Goal: Check status: Check status

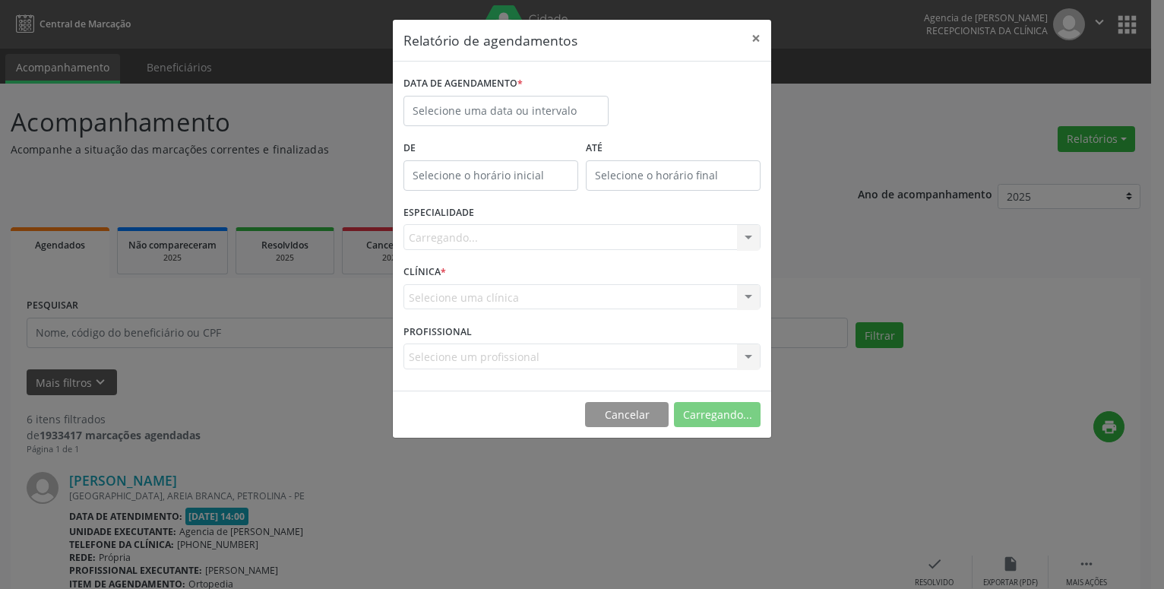
click at [479, 137] on label "De" at bounding box center [490, 149] width 175 height 24
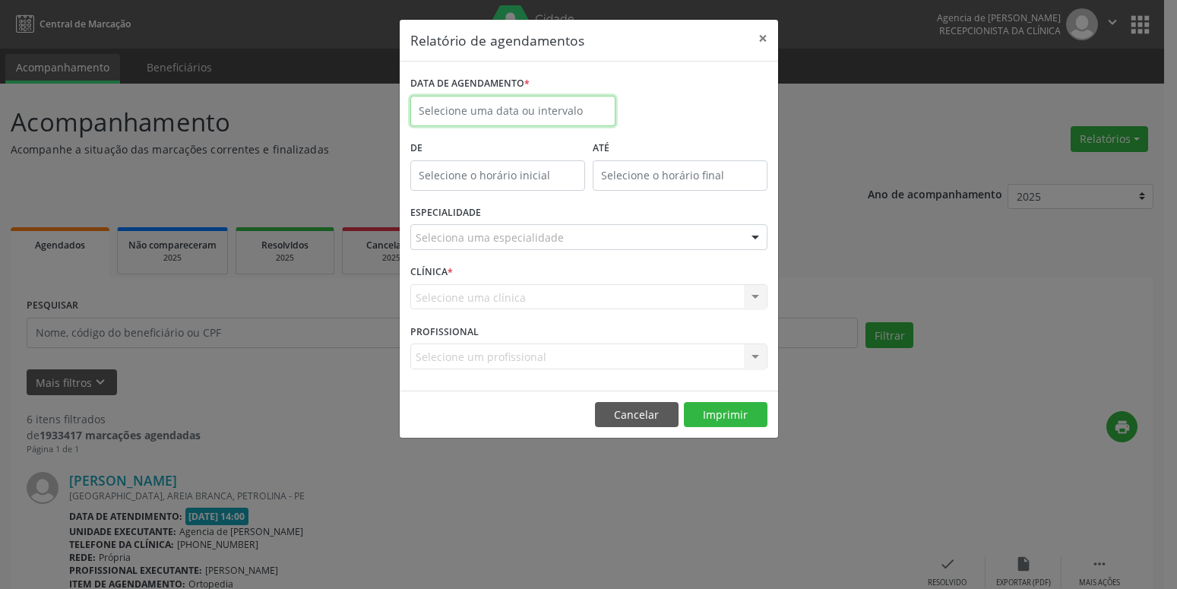
click at [523, 112] on input "text" at bounding box center [512, 111] width 205 height 30
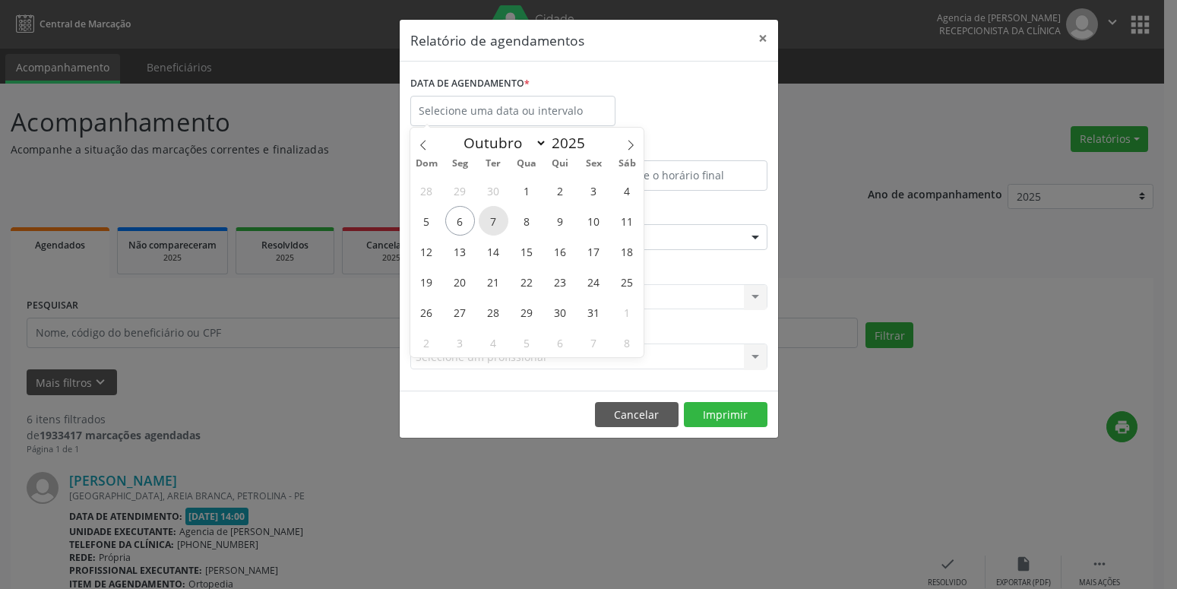
click at [494, 223] on span "7" at bounding box center [494, 221] width 30 height 30
type input "[DATE]"
click at [494, 223] on span "7" at bounding box center [494, 221] width 30 height 30
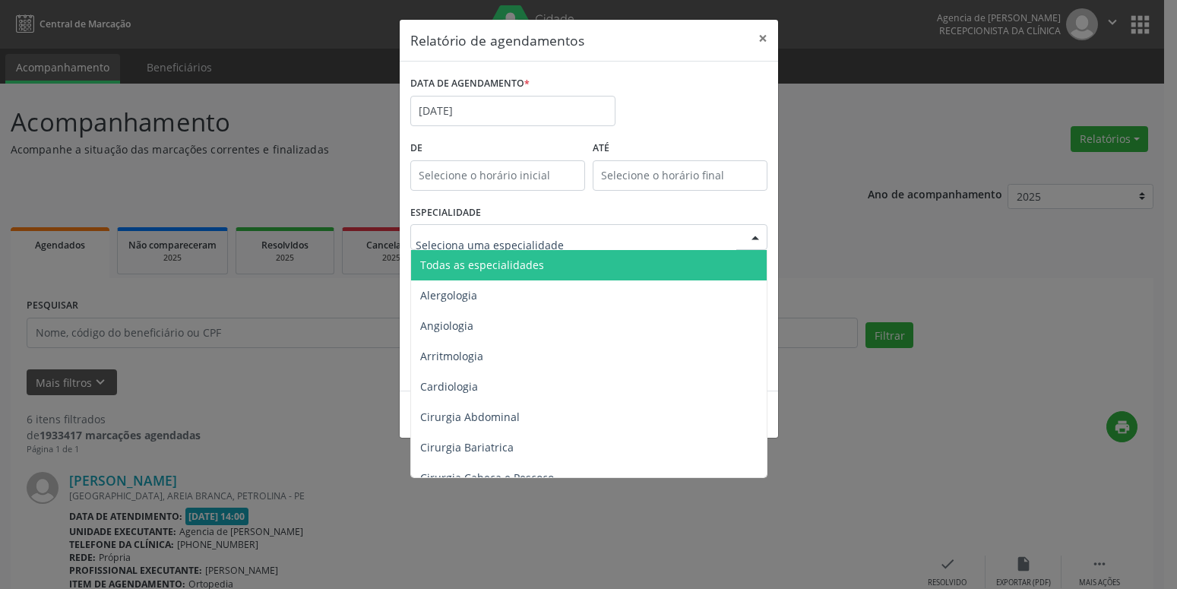
click at [597, 246] on div at bounding box center [588, 237] width 357 height 26
click at [569, 262] on span "Todas as especialidades" at bounding box center [590, 265] width 358 height 30
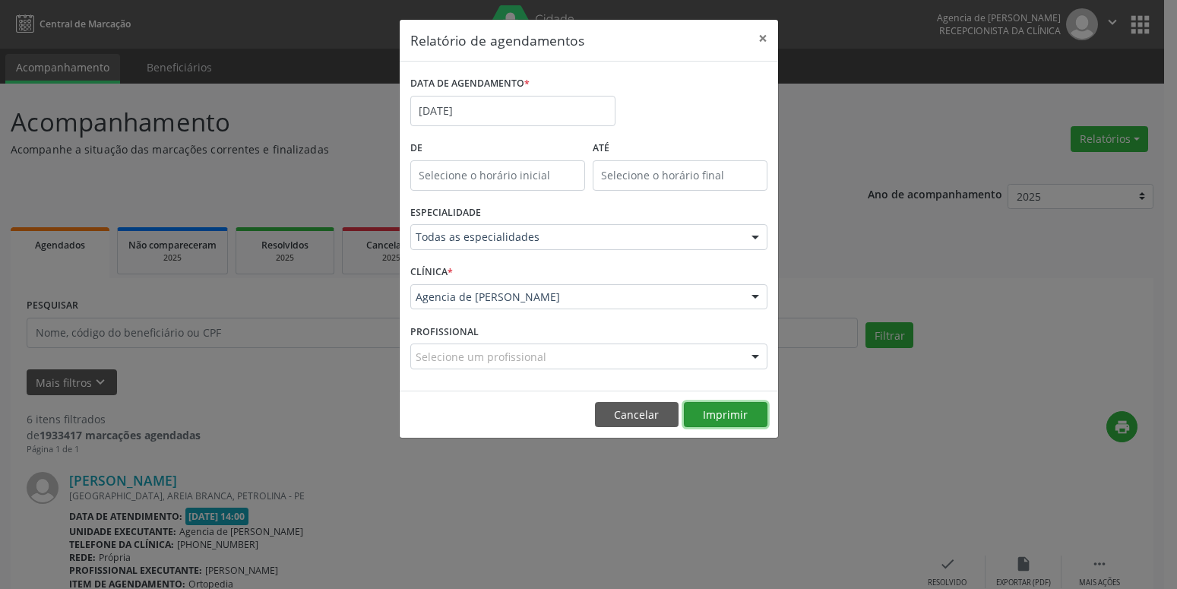
click at [750, 420] on button "Imprimir" at bounding box center [726, 415] width 84 height 26
click at [758, 35] on button "×" at bounding box center [763, 38] width 30 height 37
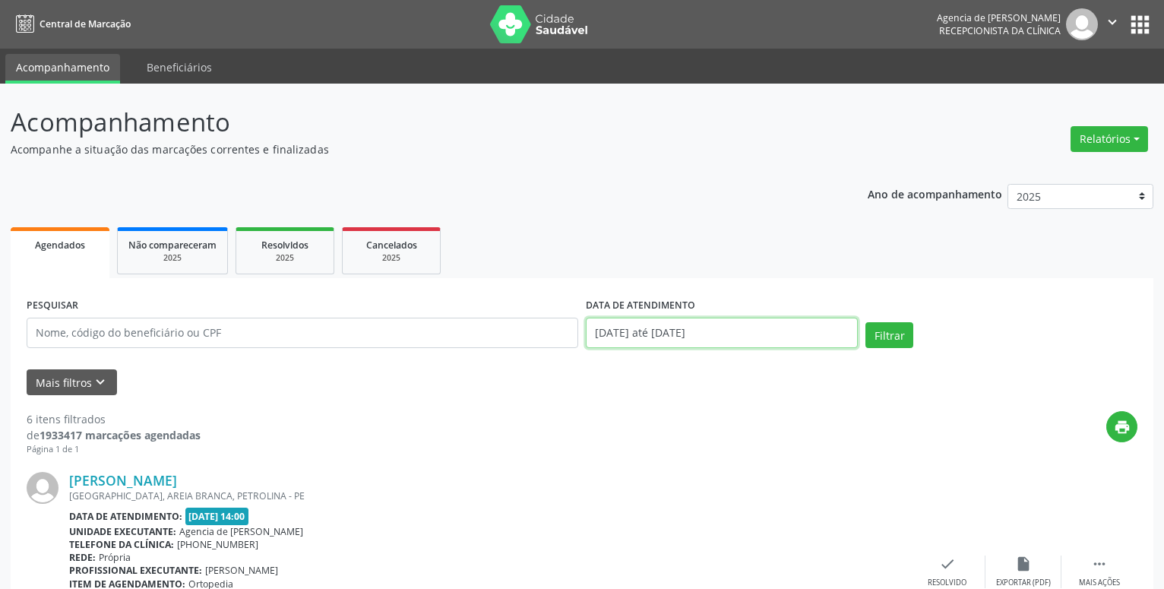
click at [634, 337] on input "[DATE] até [DATE]" at bounding box center [722, 333] width 272 height 30
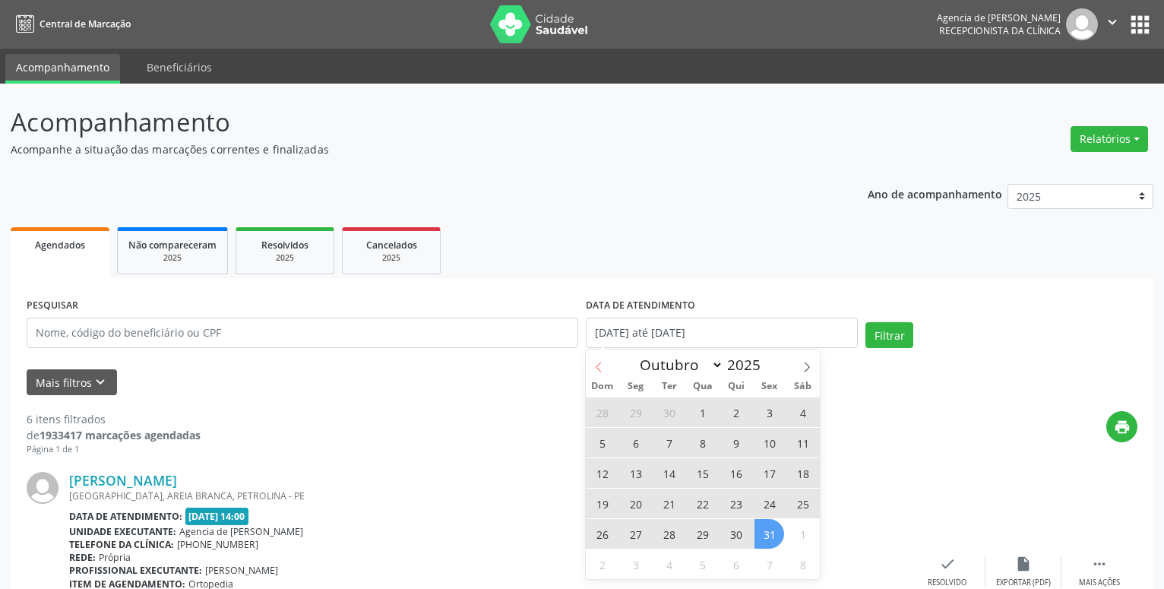
click at [597, 366] on icon at bounding box center [598, 367] width 11 height 11
click at [798, 370] on span at bounding box center [807, 362] width 26 height 26
select select "9"
click at [701, 413] on span "1" at bounding box center [703, 412] width 30 height 30
type input "[DATE]"
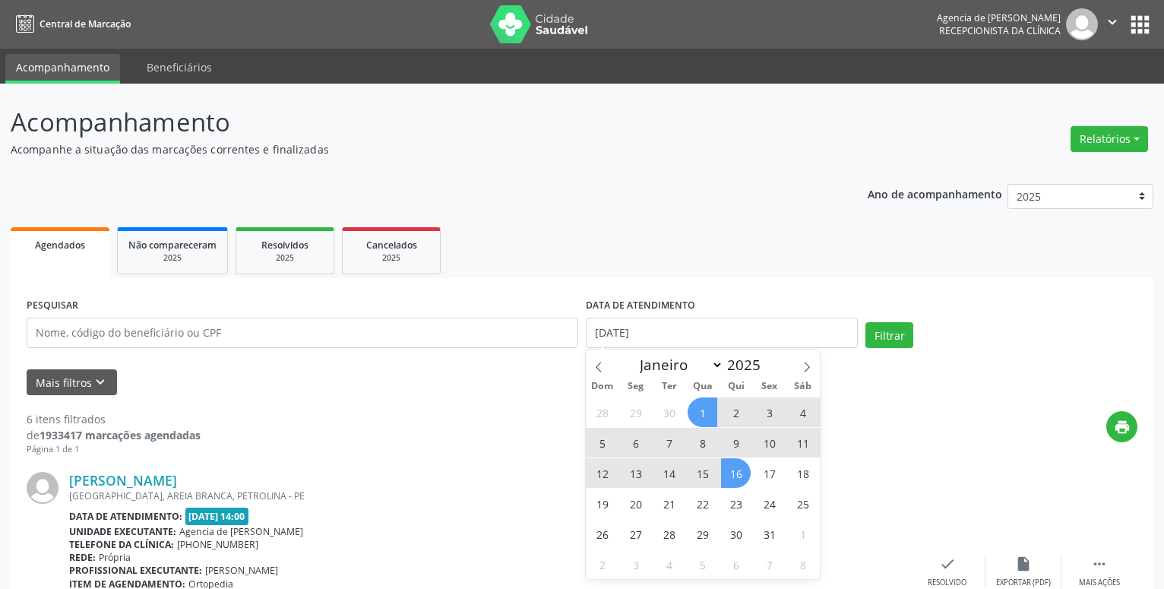
click at [732, 478] on span "16" at bounding box center [736, 473] width 30 height 30
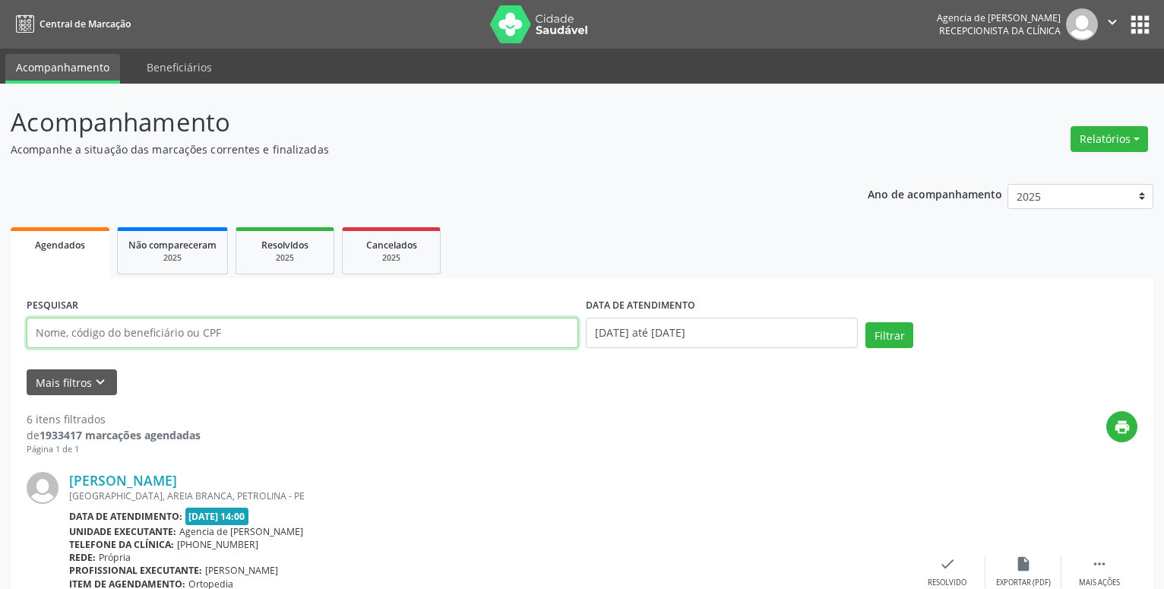
click at [381, 341] on input "text" at bounding box center [303, 333] width 552 height 30
click at [865, 322] on button "Filtrar" at bounding box center [889, 335] width 48 height 26
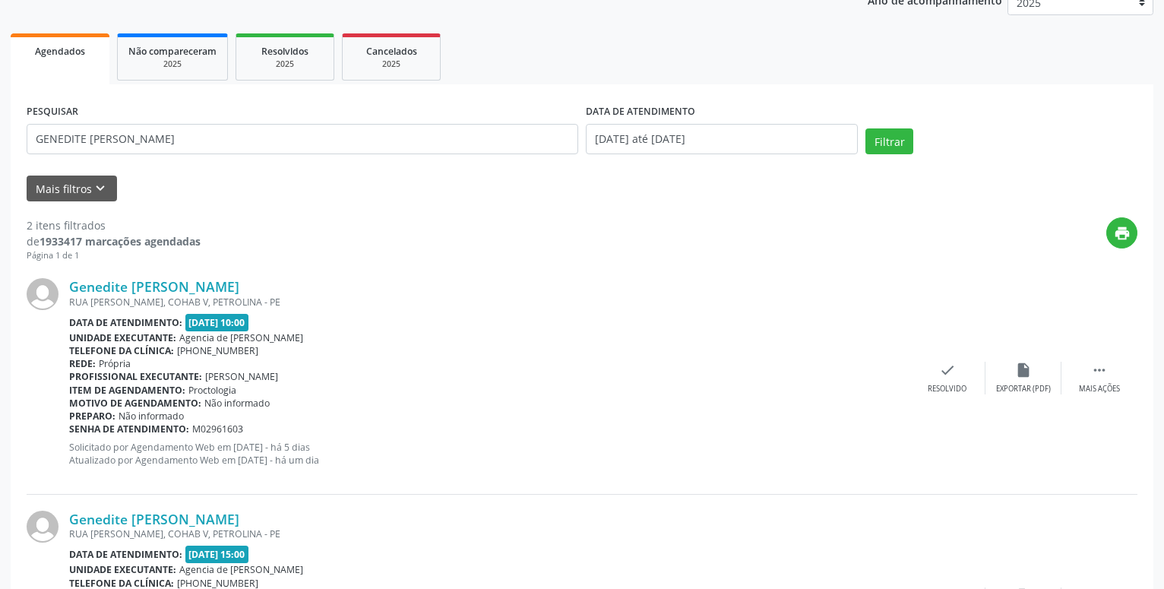
scroll to position [189, 0]
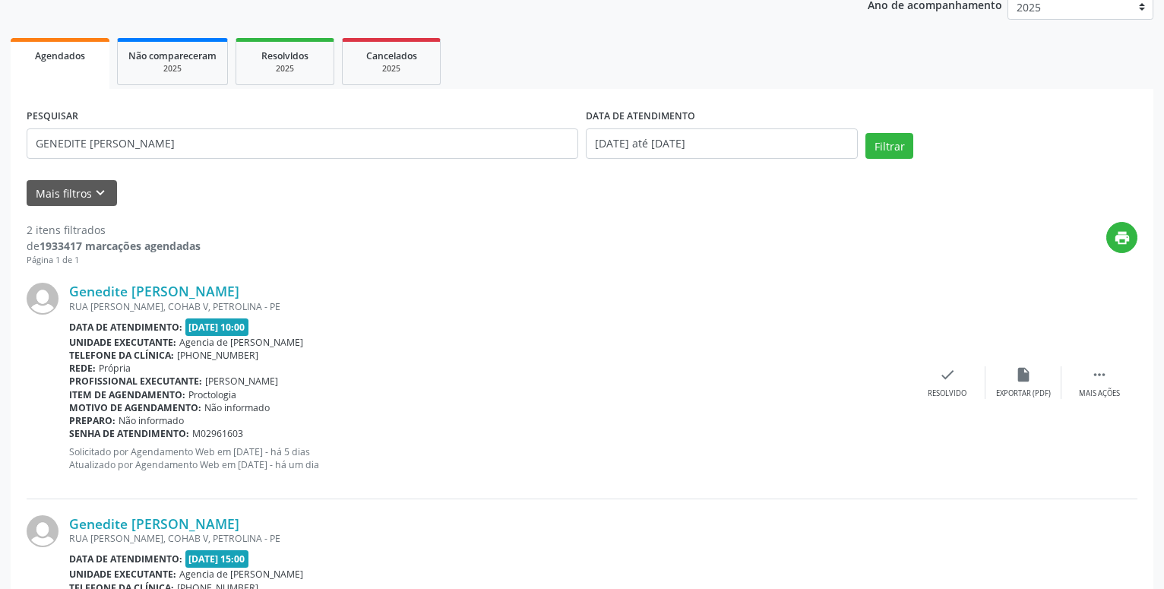
click at [144, 120] on div "PESQUISAR GENEDITE [PERSON_NAME]" at bounding box center [302, 137] width 559 height 65
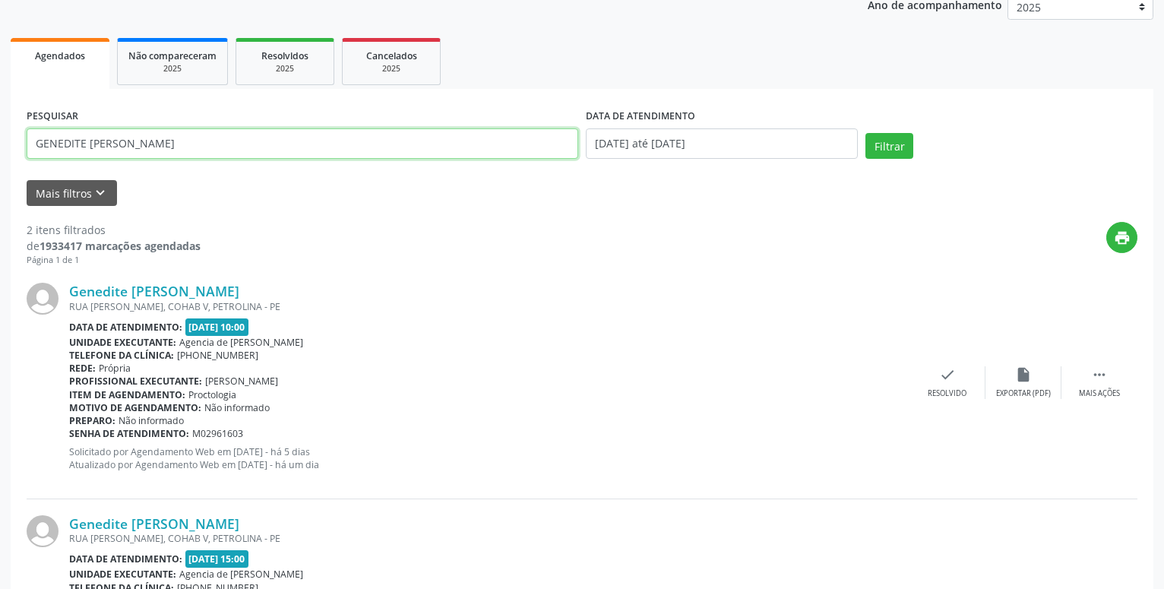
click at [146, 134] on input "GENEDITE [PERSON_NAME]" at bounding box center [303, 143] width 552 height 30
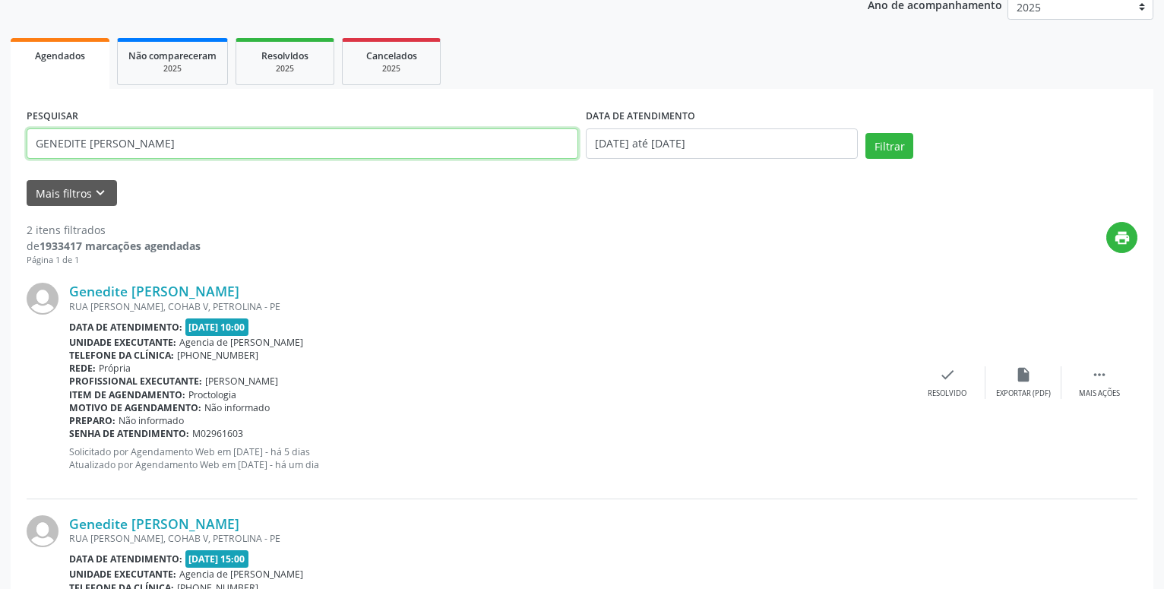
click at [146, 134] on input "GENEDITE [PERSON_NAME]" at bounding box center [303, 143] width 552 height 30
click at [865, 133] on button "Filtrar" at bounding box center [889, 146] width 48 height 26
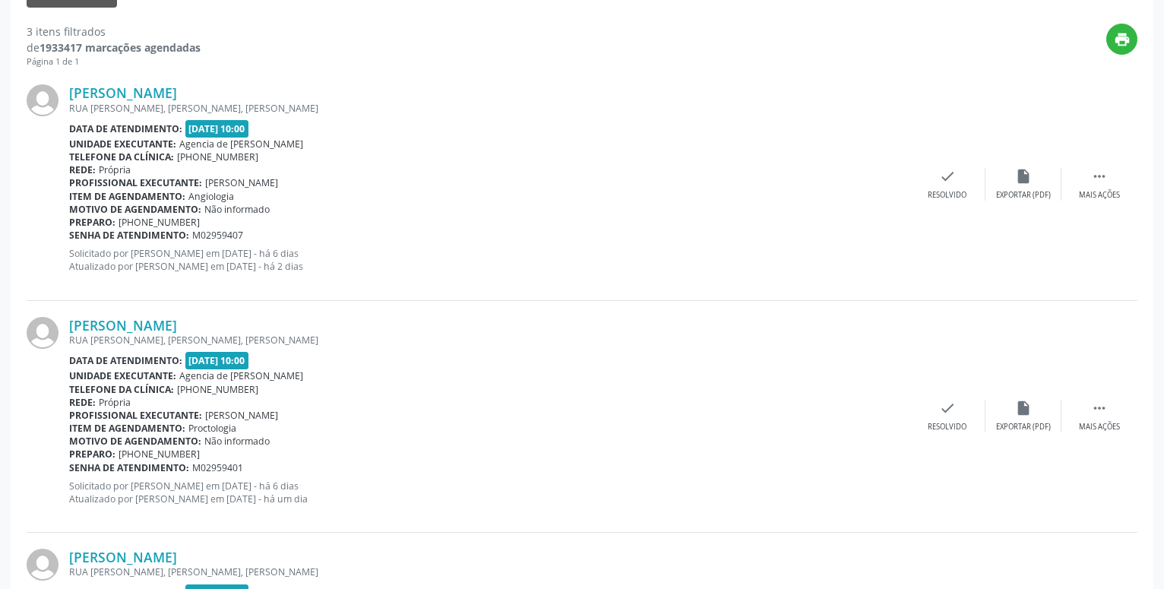
scroll to position [77, 0]
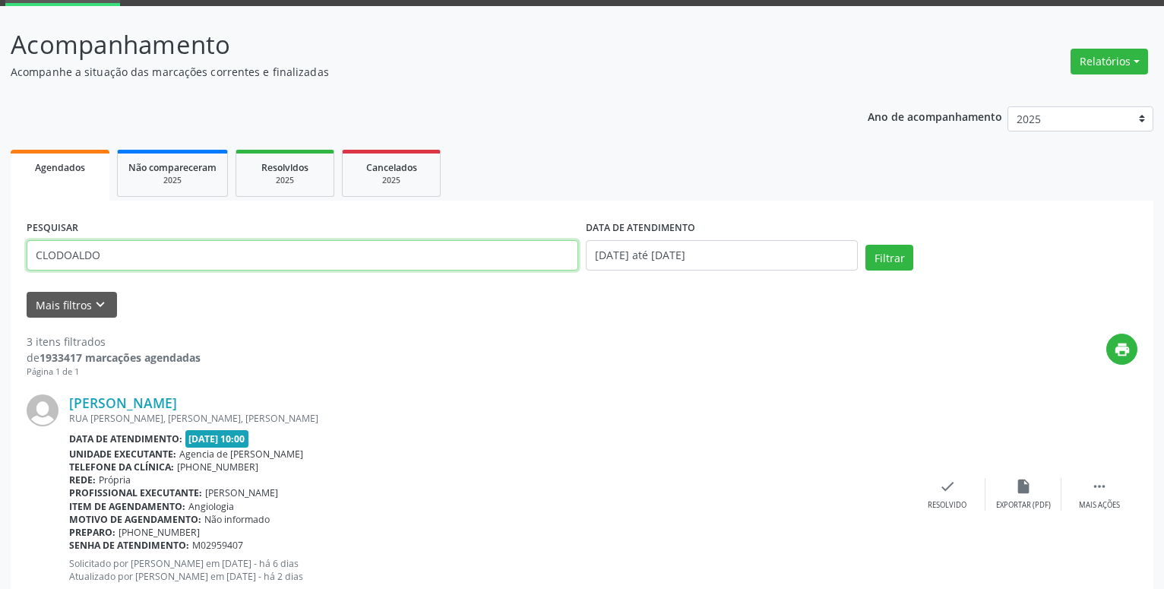
click at [131, 249] on input "CLODOALDO" at bounding box center [303, 255] width 552 height 30
click at [865, 245] on button "Filtrar" at bounding box center [889, 258] width 48 height 26
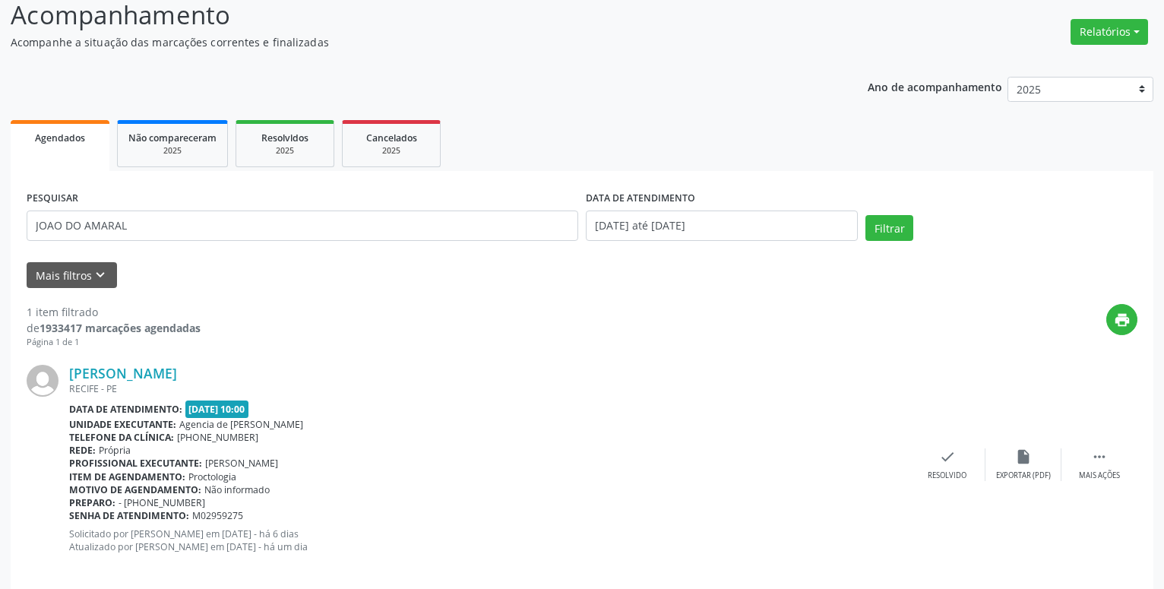
scroll to position [125, 0]
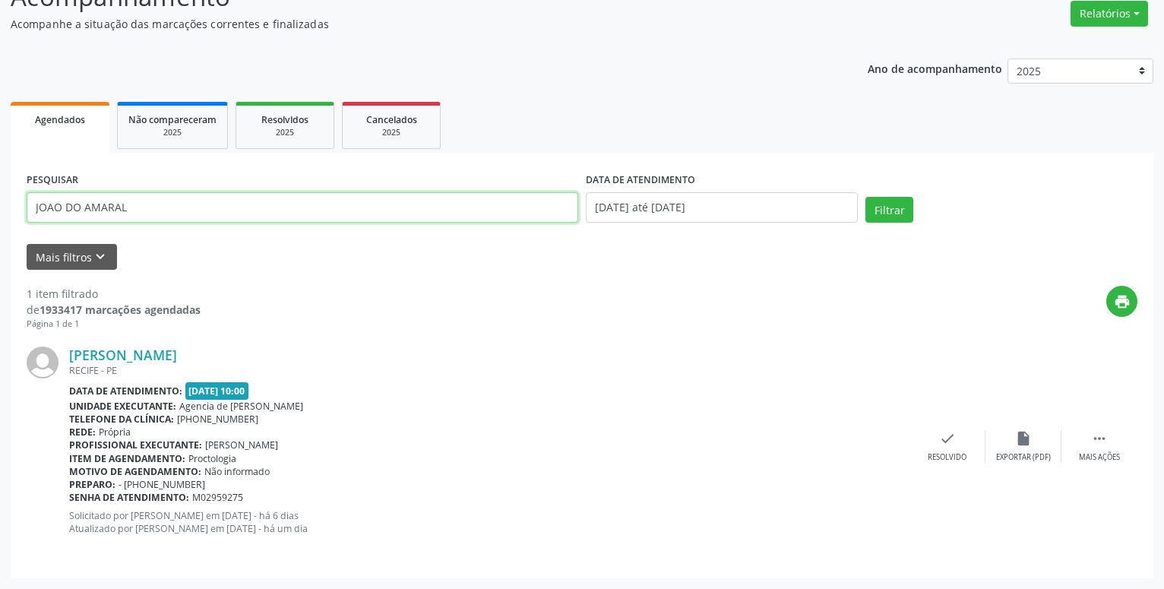
click at [220, 204] on input "JOAO DO AMARAL" at bounding box center [303, 207] width 552 height 30
click at [865, 197] on button "Filtrar" at bounding box center [889, 210] width 48 height 26
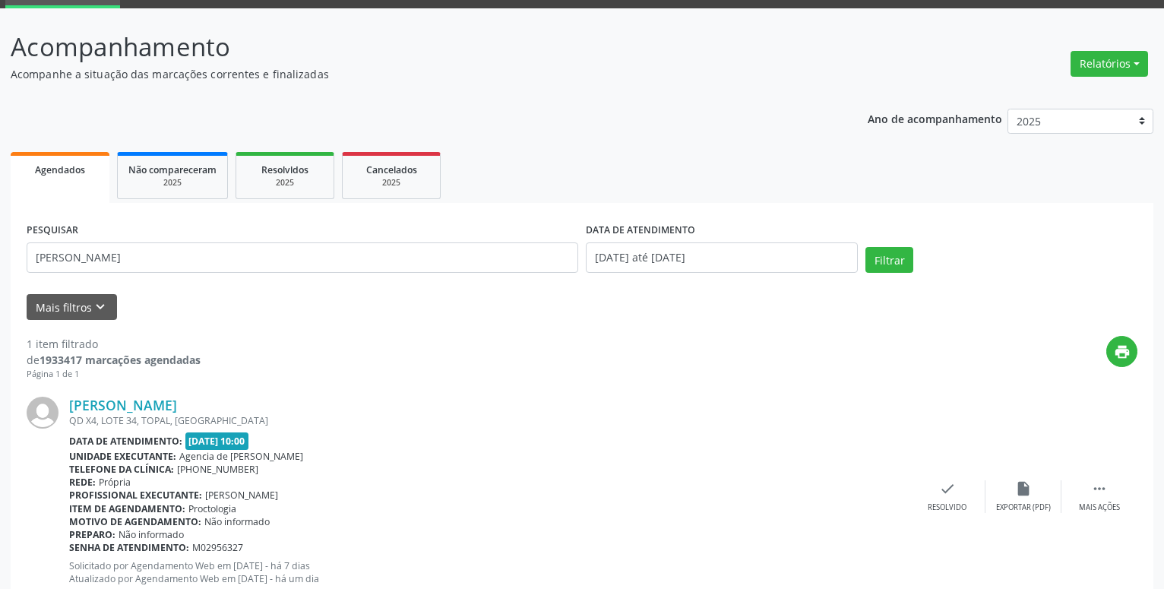
scroll to position [48, 0]
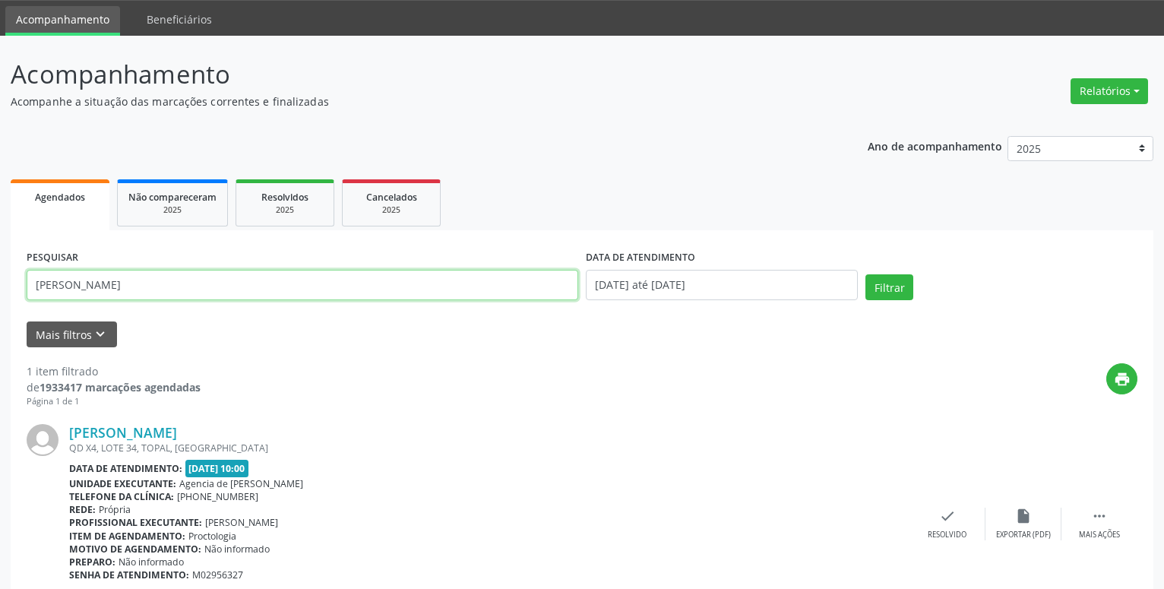
click at [128, 292] on input "[PERSON_NAME]" at bounding box center [303, 285] width 552 height 30
click at [865, 274] on button "Filtrar" at bounding box center [889, 287] width 48 height 26
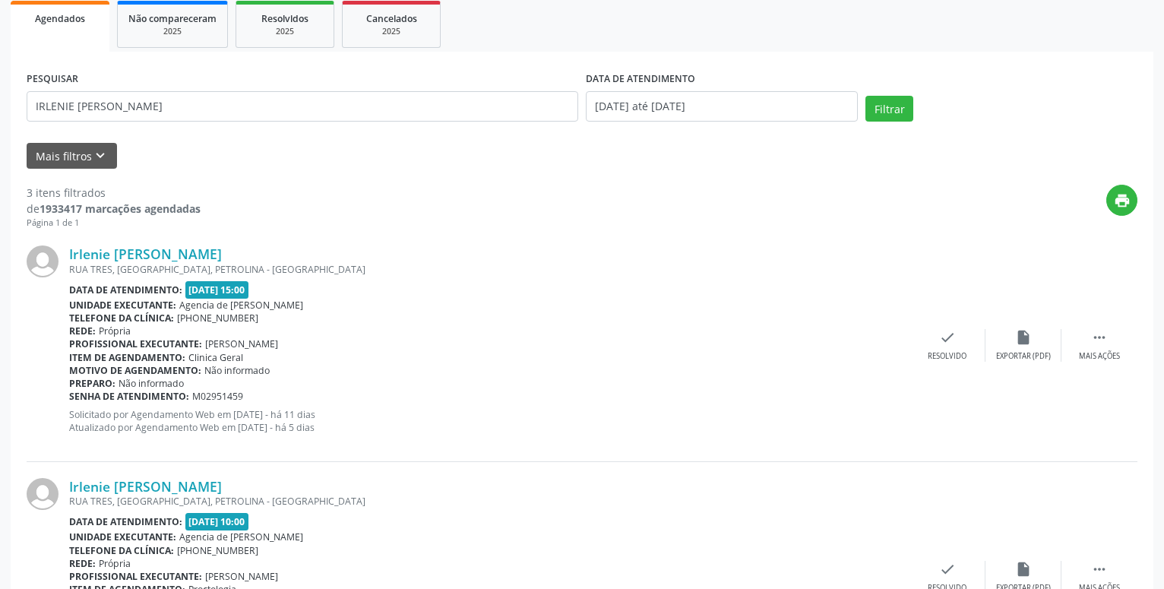
scroll to position [0, 0]
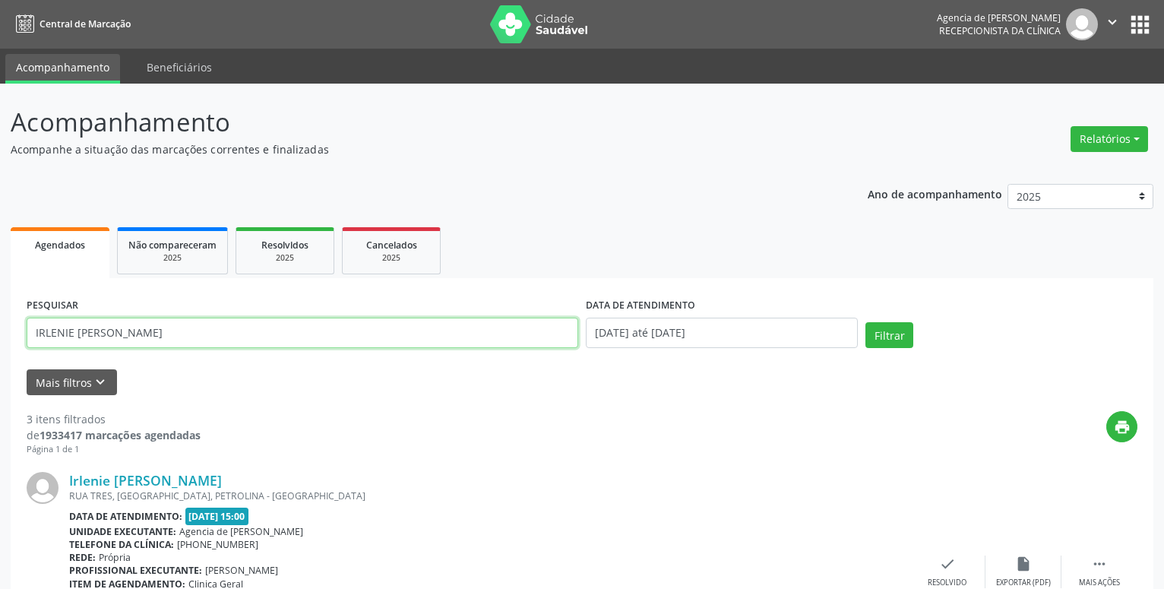
click at [165, 321] on input "IRLENIE [PERSON_NAME]" at bounding box center [303, 333] width 552 height 30
click at [865, 322] on button "Filtrar" at bounding box center [889, 335] width 48 height 26
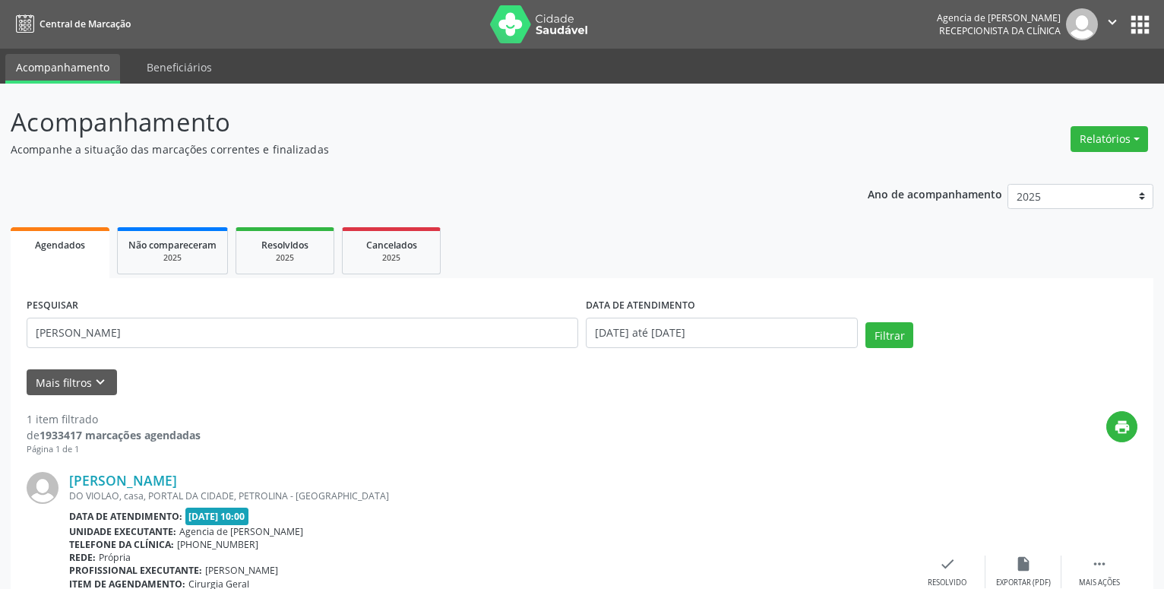
click at [567, 158] on div "Acompanhamento Acompanhe a situação das marcações correntes e finalizadas Relat…" at bounding box center [582, 403] width 1143 height 600
click at [414, 343] on input "[PERSON_NAME]" at bounding box center [303, 333] width 552 height 30
click at [416, 343] on input "[PERSON_NAME]" at bounding box center [303, 333] width 552 height 30
click at [315, 329] on input "[PERSON_NAME]" at bounding box center [303, 333] width 552 height 30
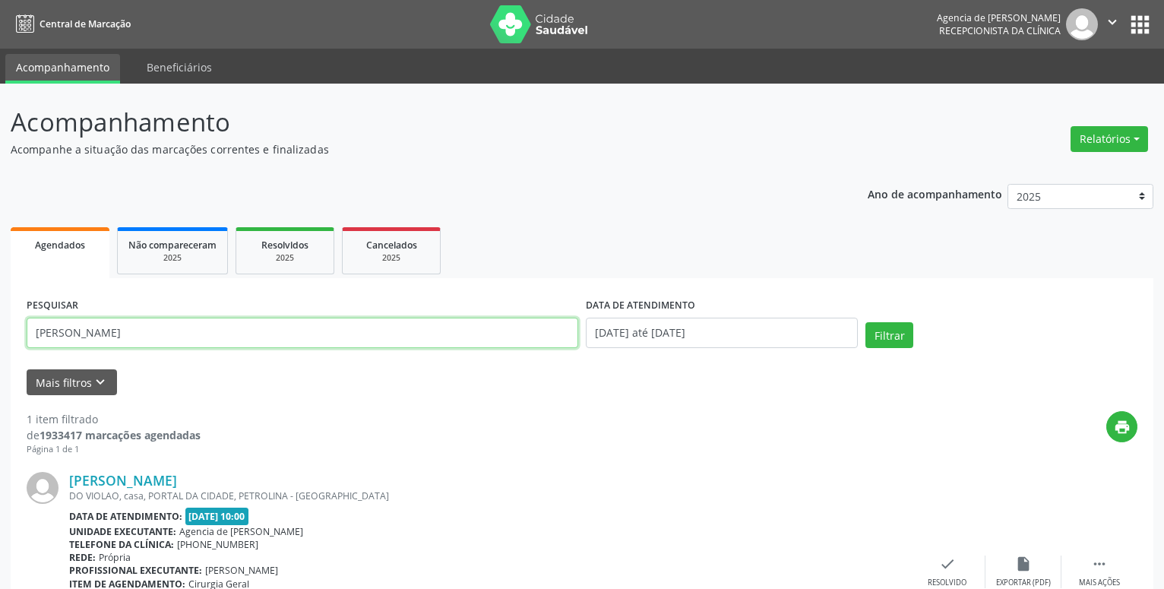
click at [315, 329] on input "[PERSON_NAME]" at bounding box center [303, 333] width 552 height 30
click at [865, 322] on button "Filtrar" at bounding box center [889, 335] width 48 height 26
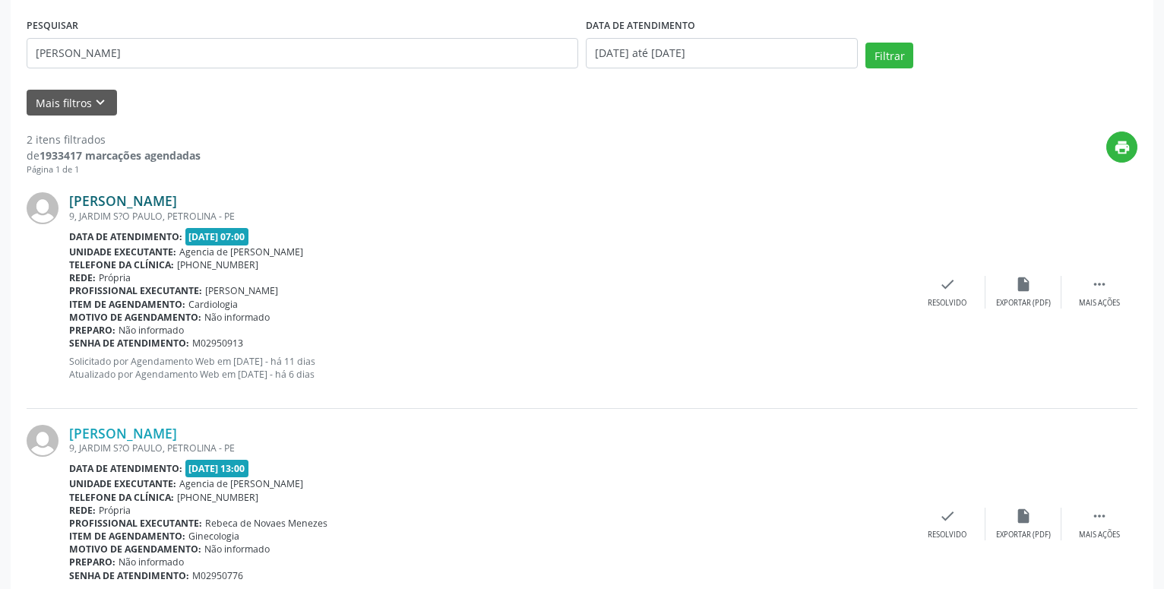
scroll to position [202, 0]
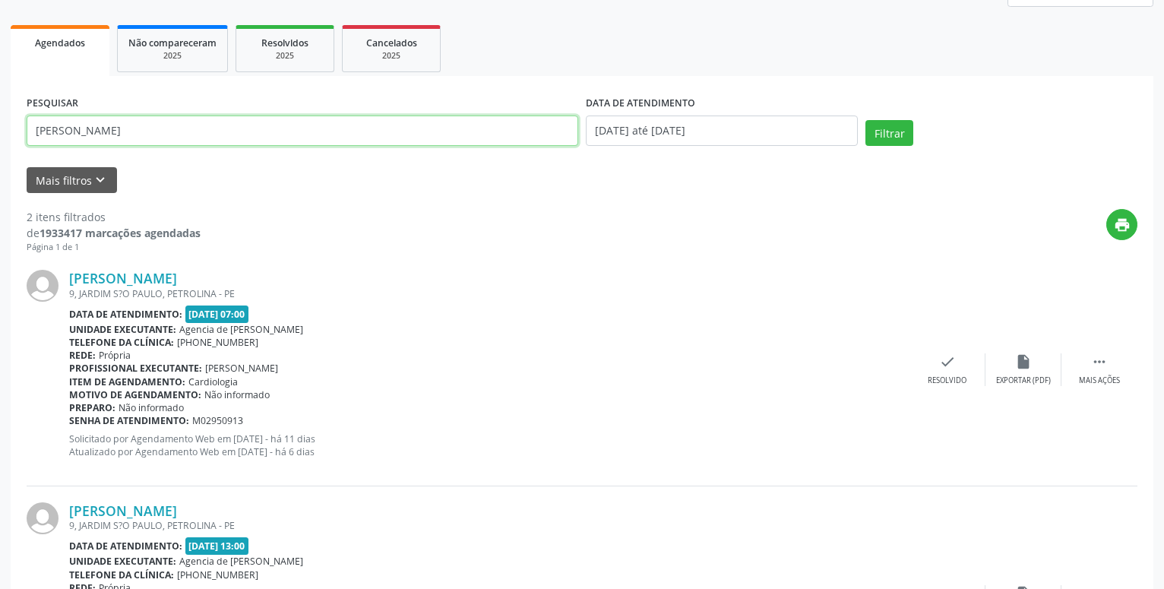
click at [122, 126] on input "[PERSON_NAME]" at bounding box center [303, 130] width 552 height 30
click at [865, 120] on button "Filtrar" at bounding box center [889, 133] width 48 height 26
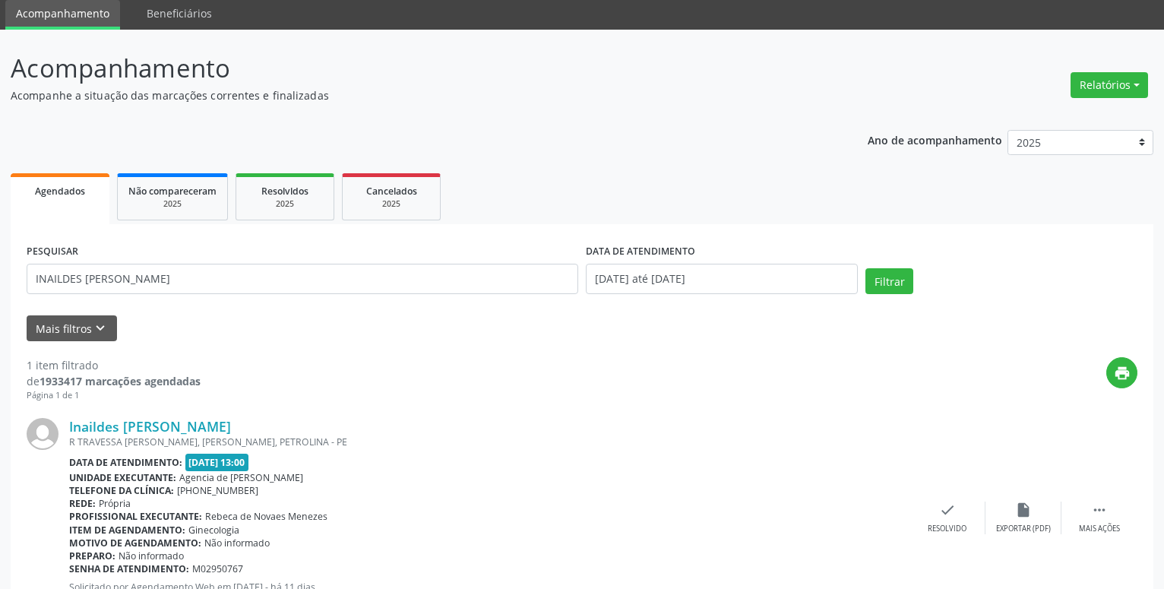
scroll to position [125, 0]
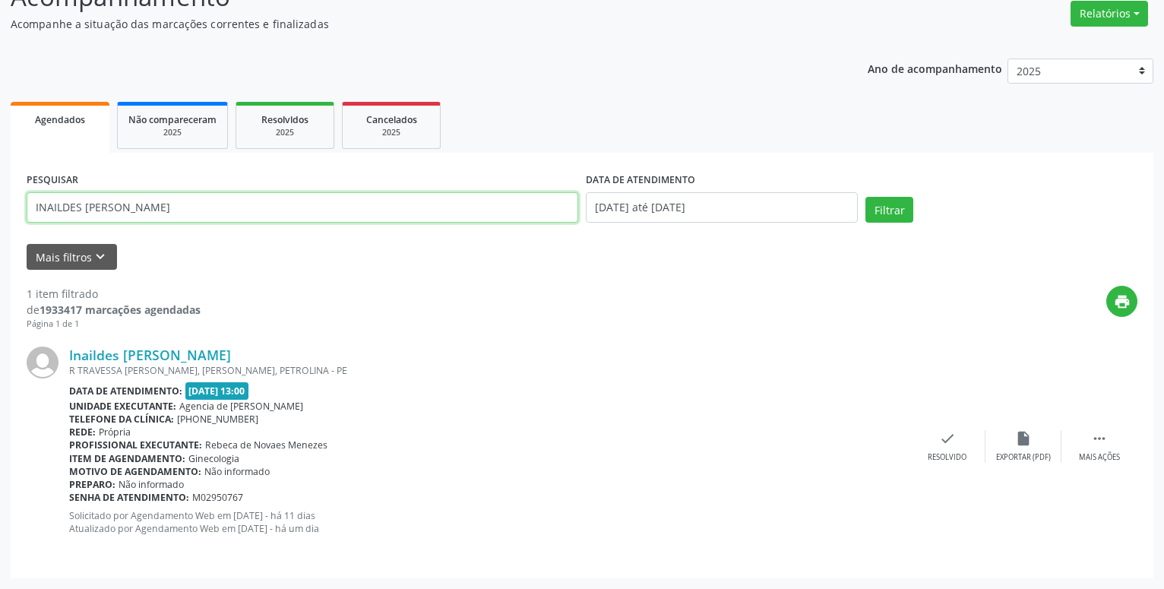
click at [120, 211] on input "INAILDES [PERSON_NAME]" at bounding box center [303, 207] width 552 height 30
click at [865, 197] on button "Filtrar" at bounding box center [889, 210] width 48 height 26
click at [124, 198] on input "MARISTELA" at bounding box center [303, 207] width 552 height 30
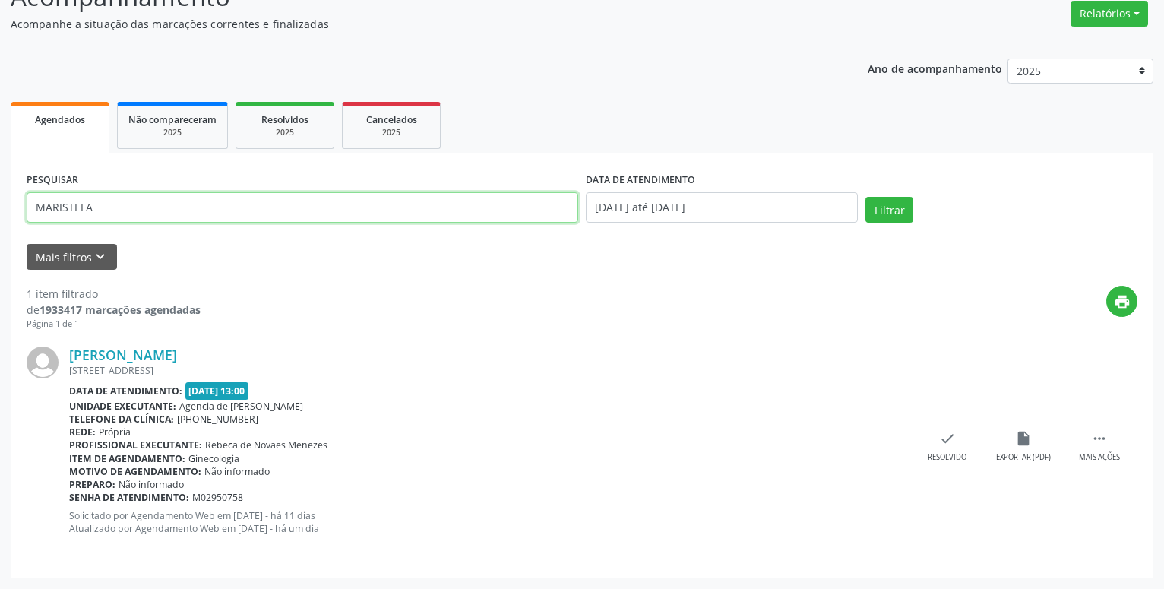
click at [124, 198] on input "MARISTELA" at bounding box center [303, 207] width 552 height 30
click at [865, 197] on button "Filtrar" at bounding box center [889, 210] width 48 height 26
click at [216, 203] on input "[PERSON_NAME]" at bounding box center [303, 207] width 552 height 30
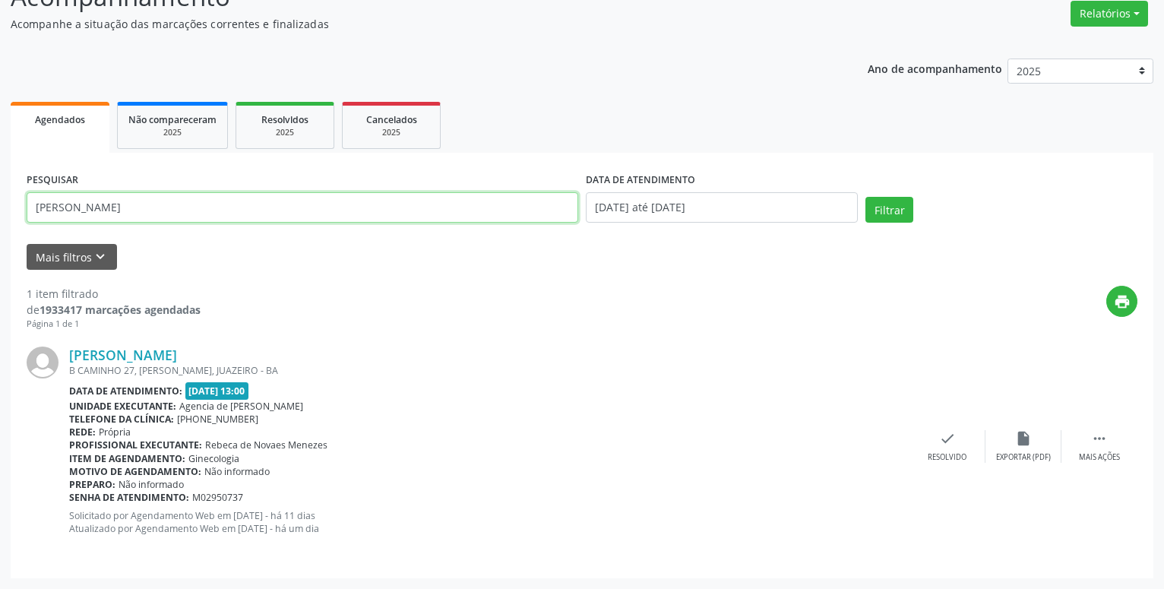
click at [216, 203] on input "[PERSON_NAME]" at bounding box center [303, 207] width 552 height 30
click at [865, 197] on button "Filtrar" at bounding box center [889, 210] width 48 height 26
click at [180, 211] on input "[PERSON_NAME]" at bounding box center [303, 207] width 552 height 30
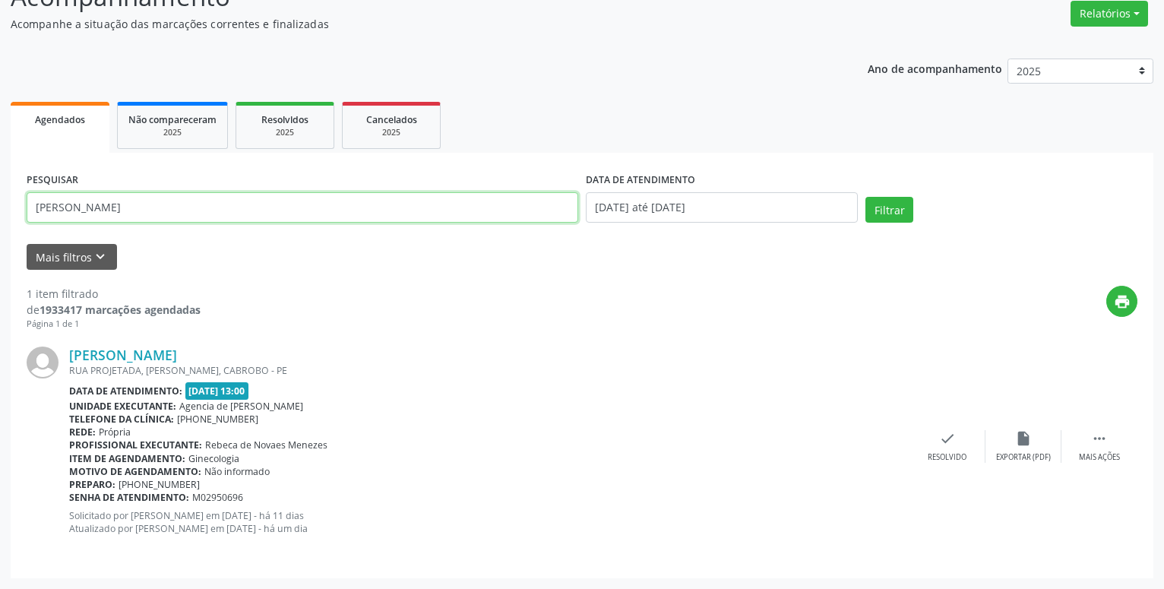
click at [865, 197] on button "Filtrar" at bounding box center [889, 210] width 48 height 26
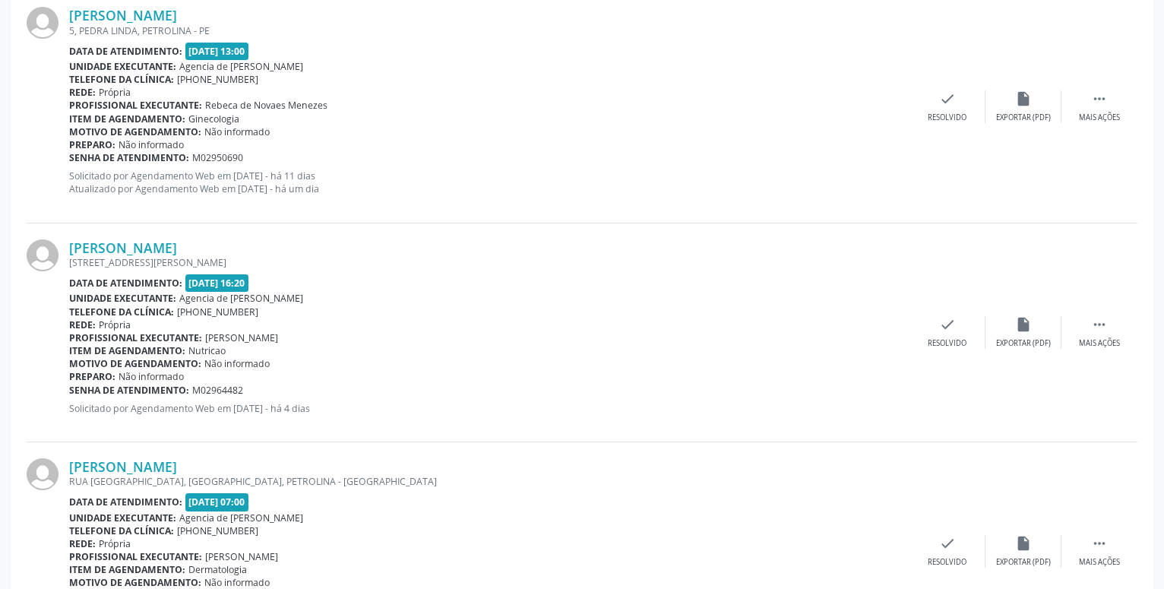
scroll to position [77, 0]
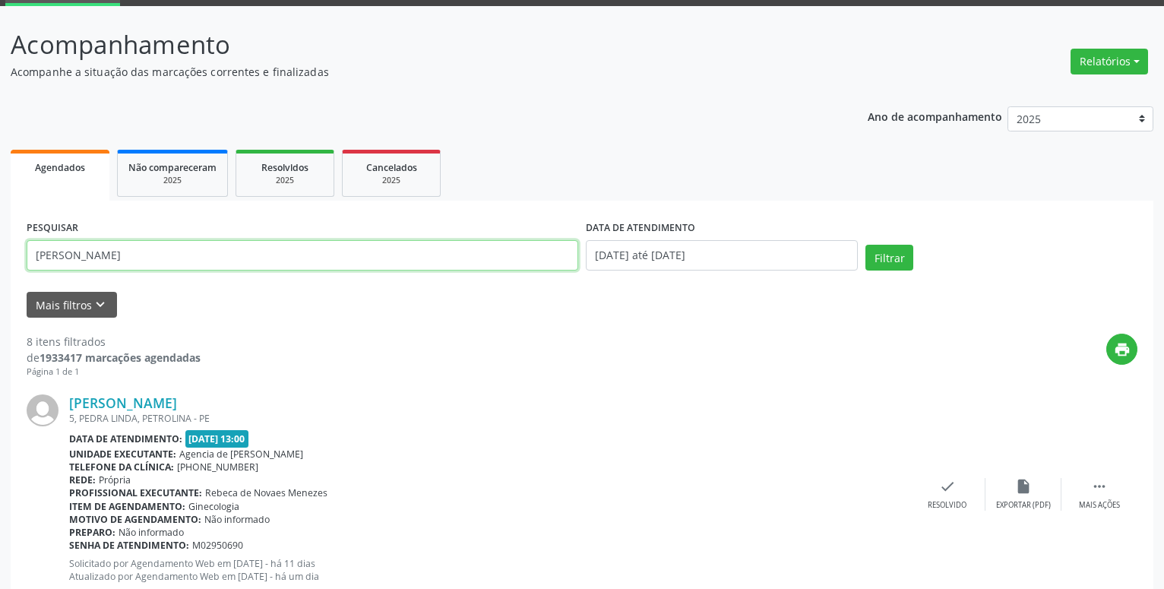
click at [172, 254] on input "[PERSON_NAME]" at bounding box center [303, 255] width 552 height 30
type input "[PERSON_NAME] DAS GRACAS GONCALVES"
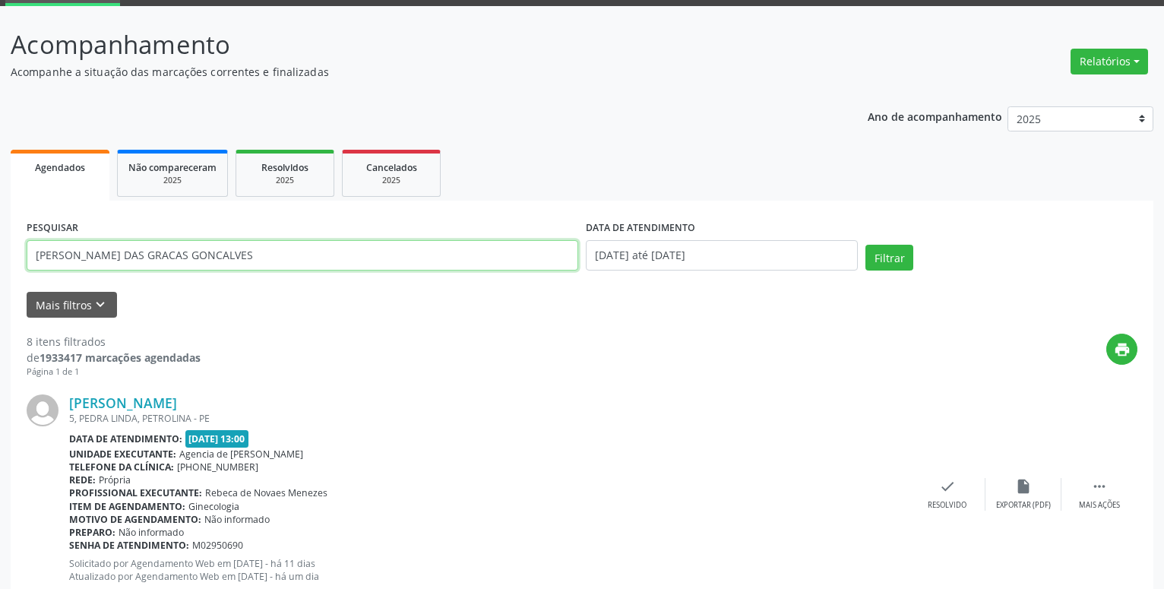
click at [865, 245] on button "Filtrar" at bounding box center [889, 258] width 48 height 26
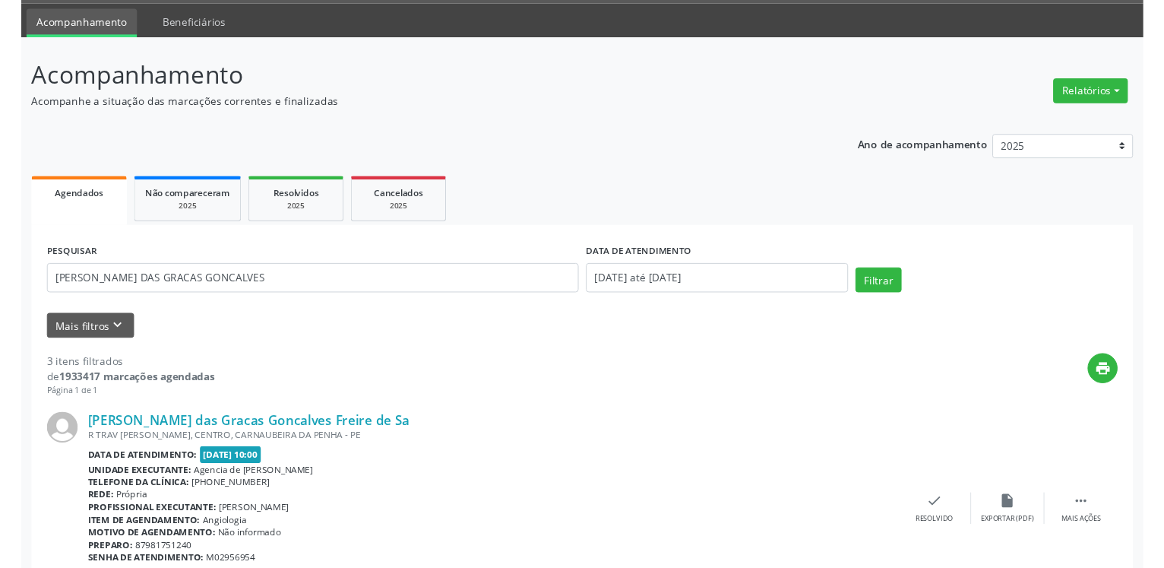
scroll to position [0, 0]
